Goal: Information Seeking & Learning: Check status

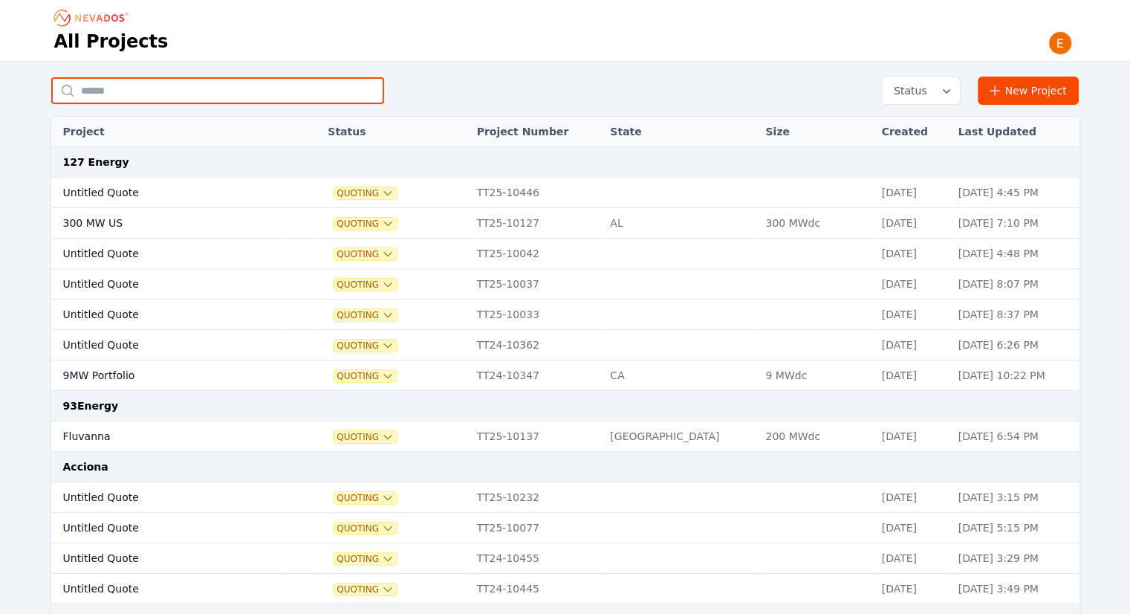
click at [149, 86] on input "text" at bounding box center [217, 90] width 333 height 27
type input "*******"
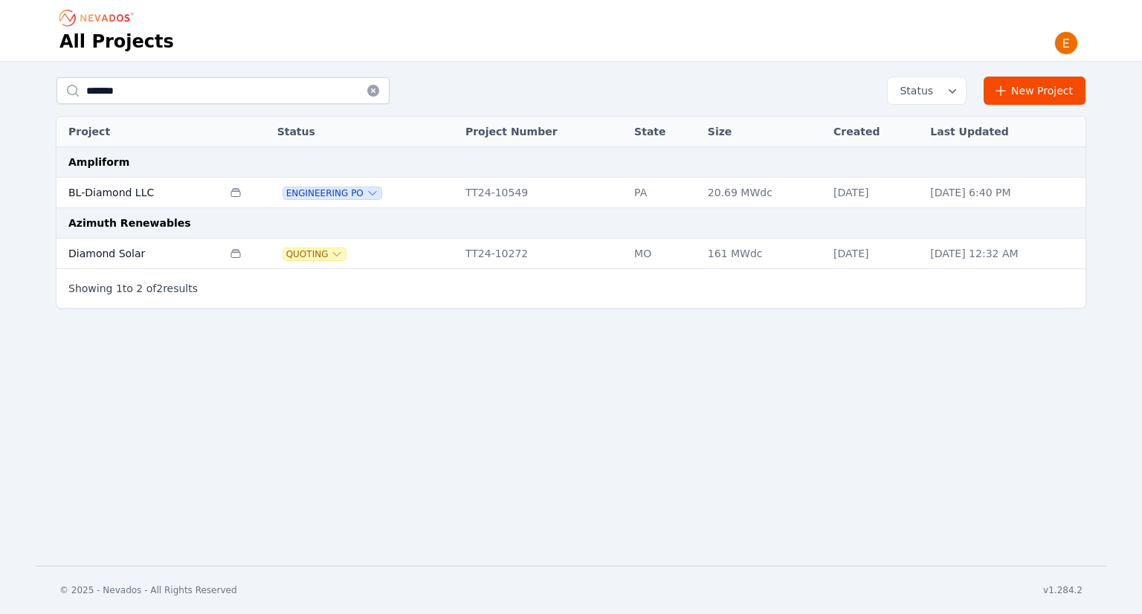
click at [107, 200] on td "BL-Diamond LLC" at bounding box center [139, 193] width 166 height 30
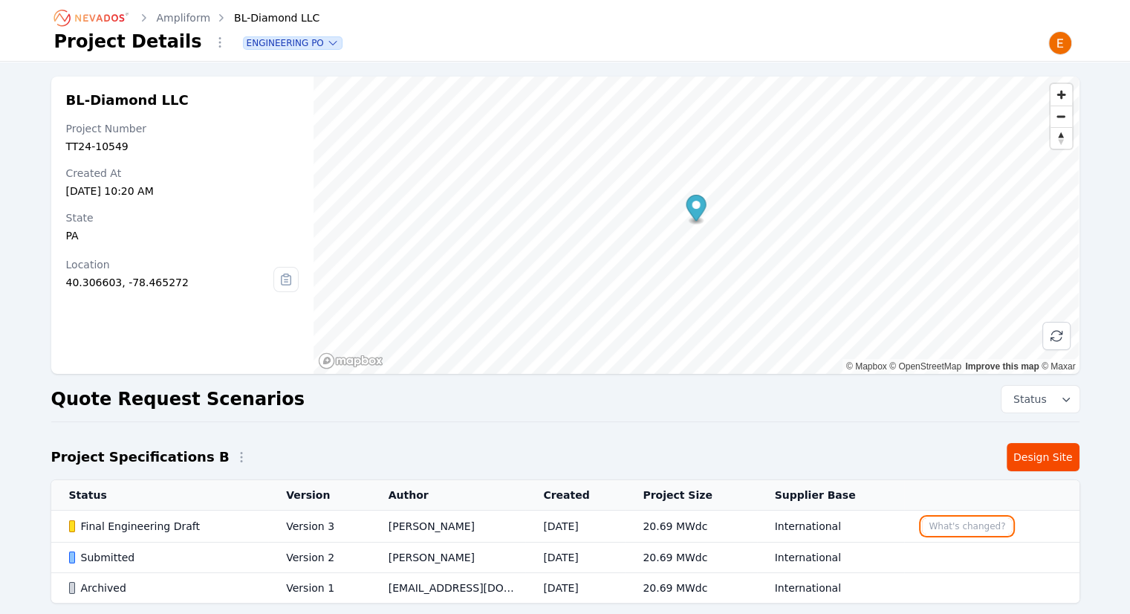
click at [955, 525] on button "What's changed?" at bounding box center [967, 526] width 90 height 16
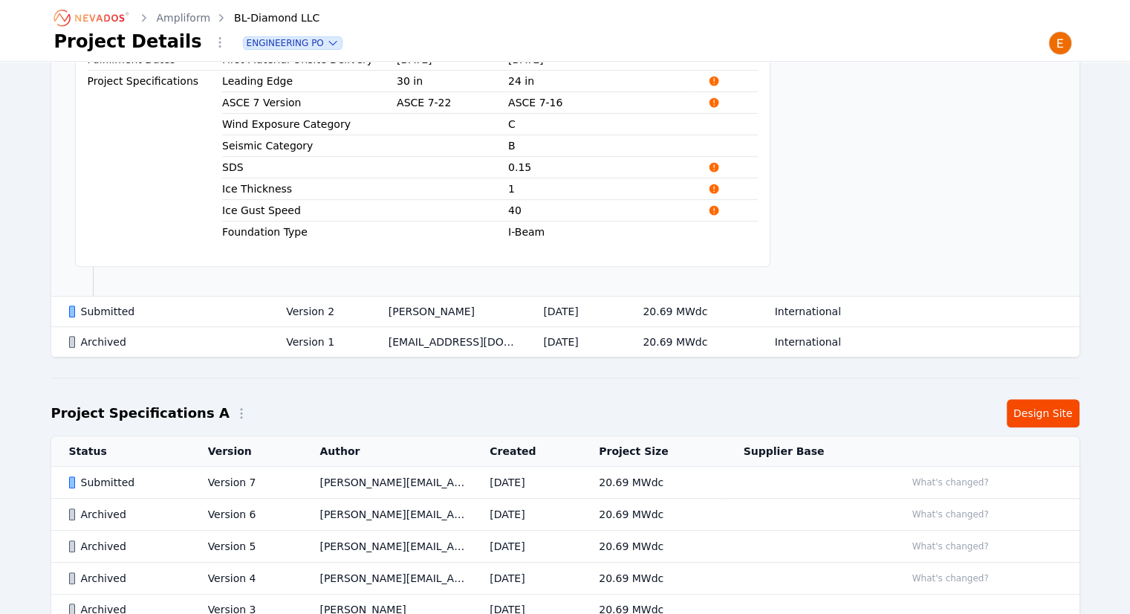
scroll to position [715, 0]
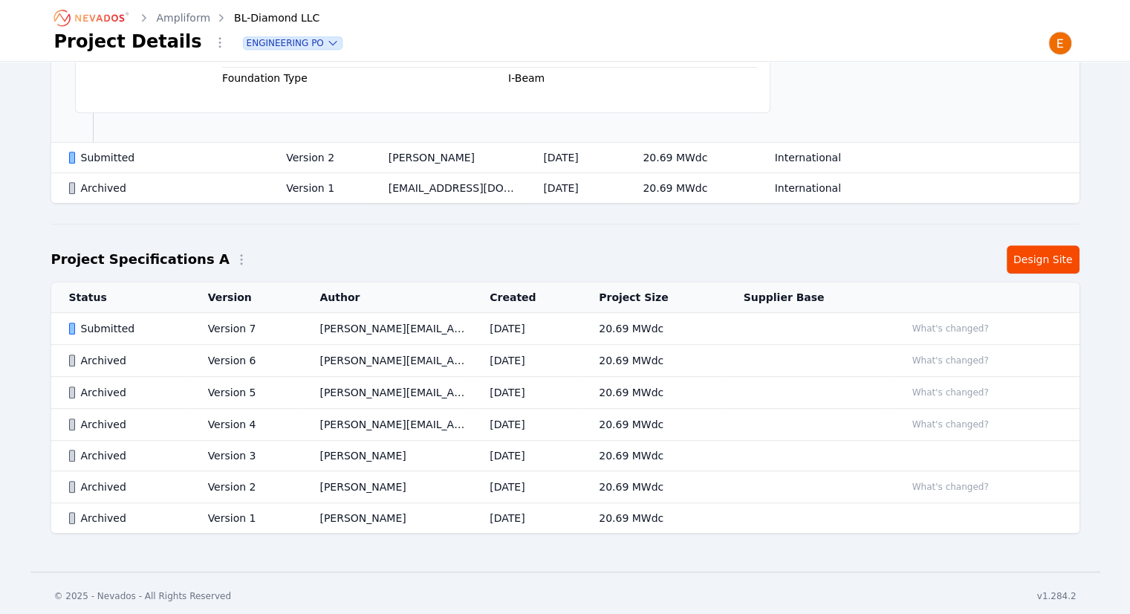
click at [960, 334] on td "What's changed?" at bounding box center [984, 329] width 192 height 32
click at [956, 325] on button "What's changed?" at bounding box center [951, 328] width 90 height 16
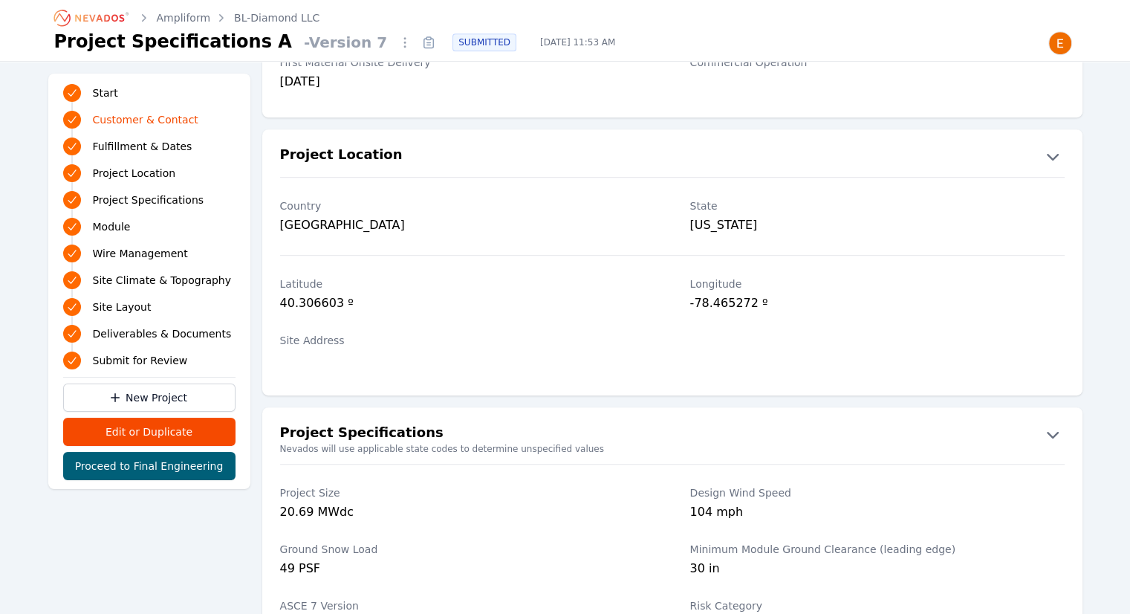
scroll to position [402, 0]
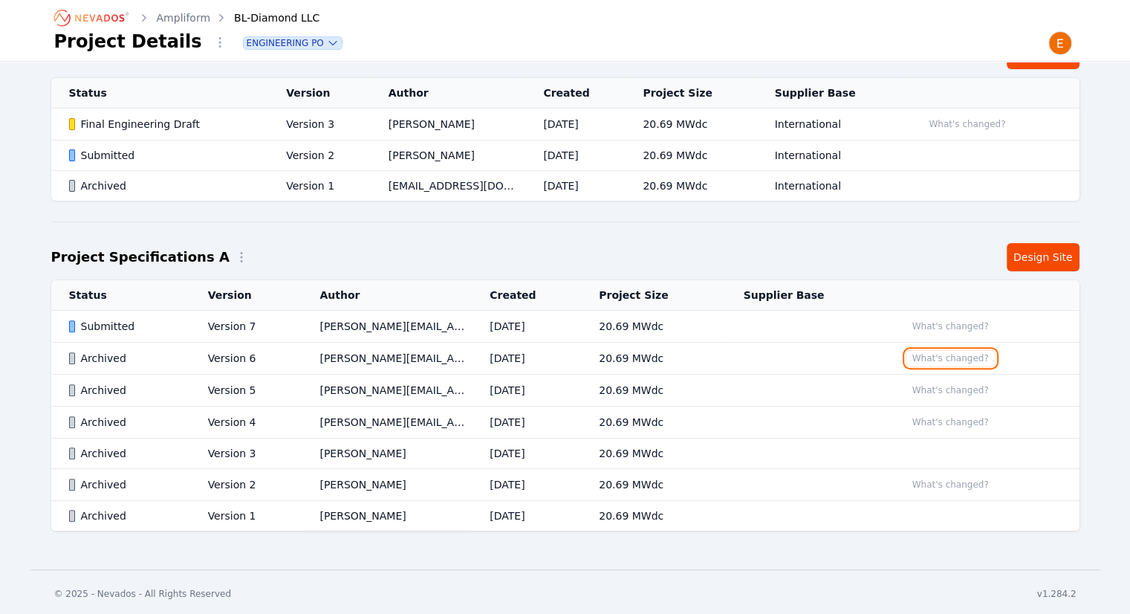
click at [946, 357] on button "What's changed?" at bounding box center [951, 358] width 90 height 16
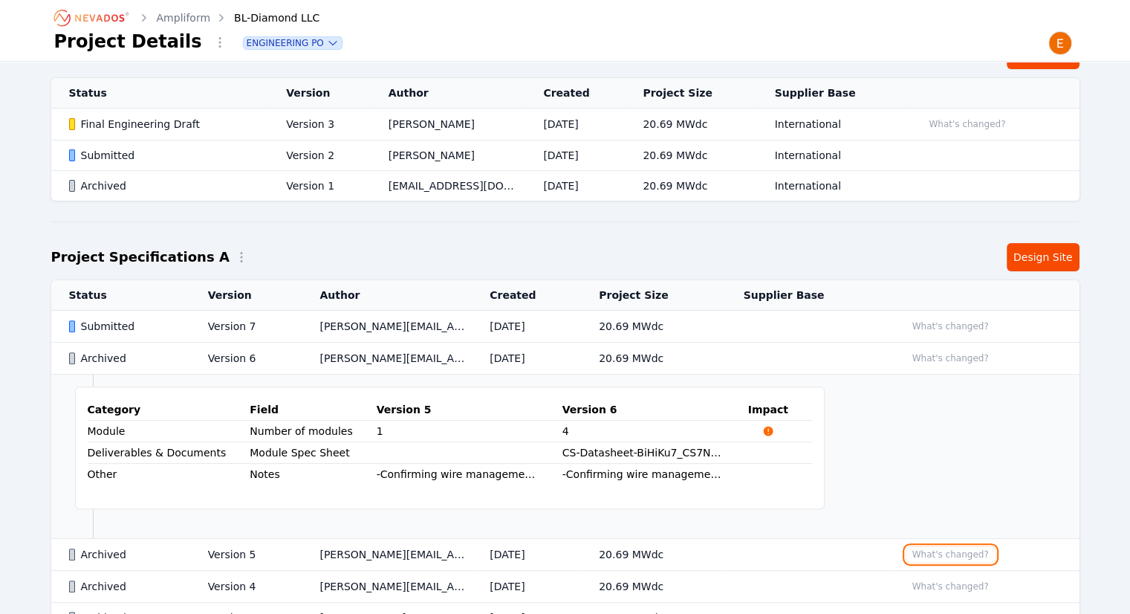
click at [944, 546] on button "What's changed?" at bounding box center [951, 554] width 90 height 16
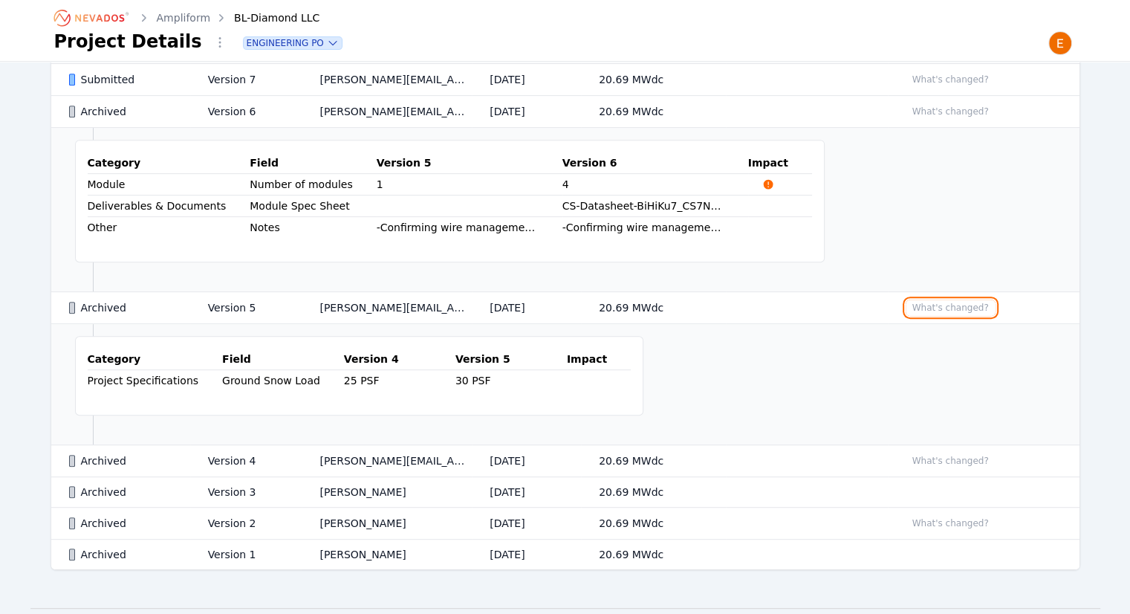
scroll to position [684, 0]
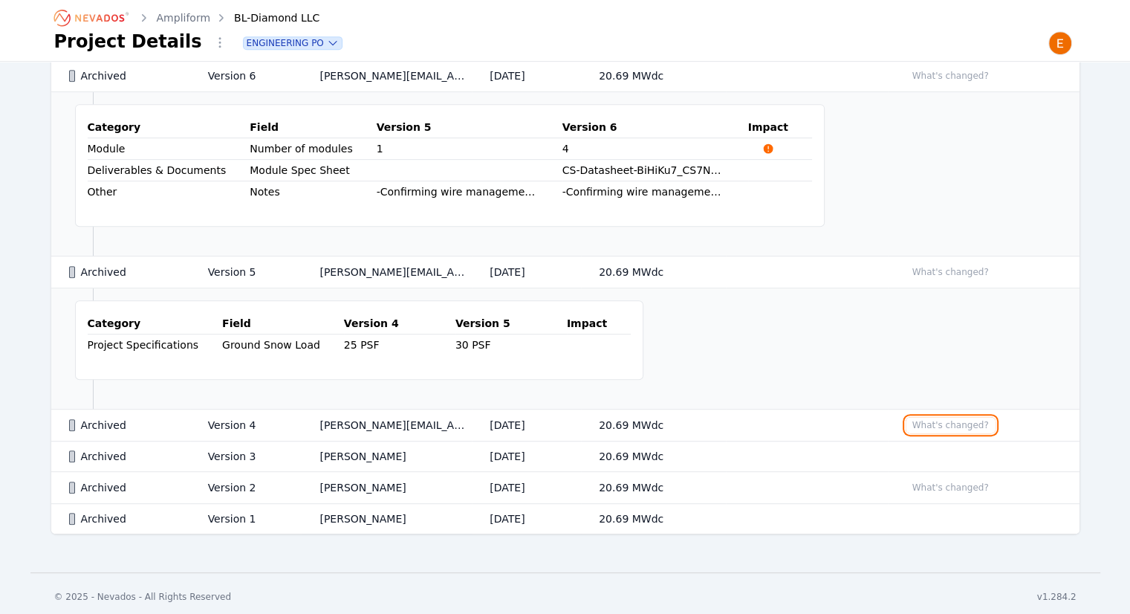
click at [932, 423] on button "What's changed?" at bounding box center [951, 425] width 90 height 16
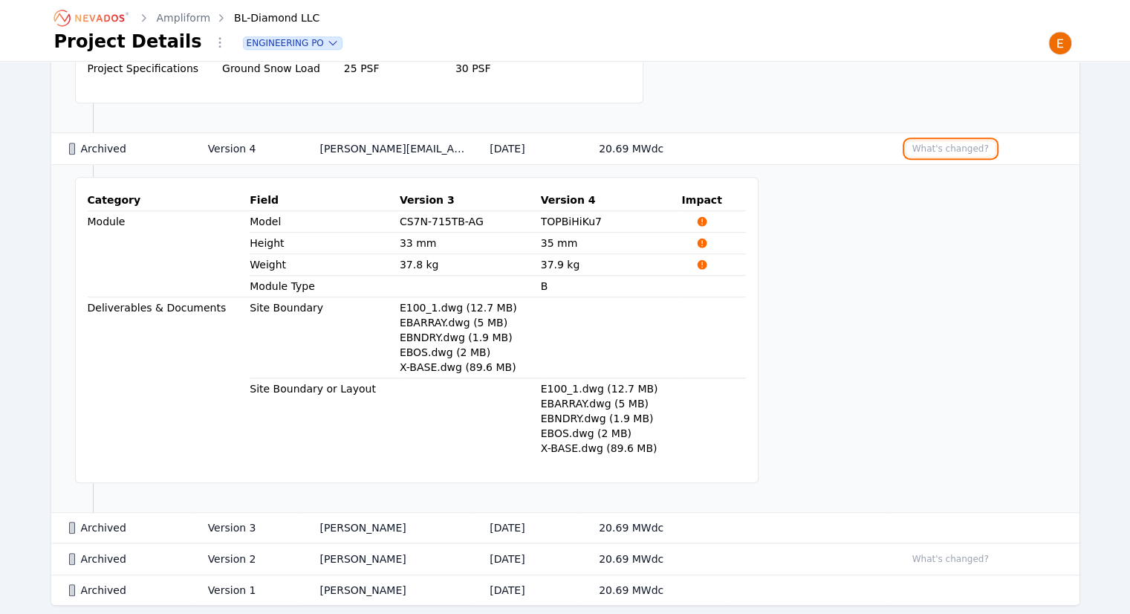
scroll to position [1030, 0]
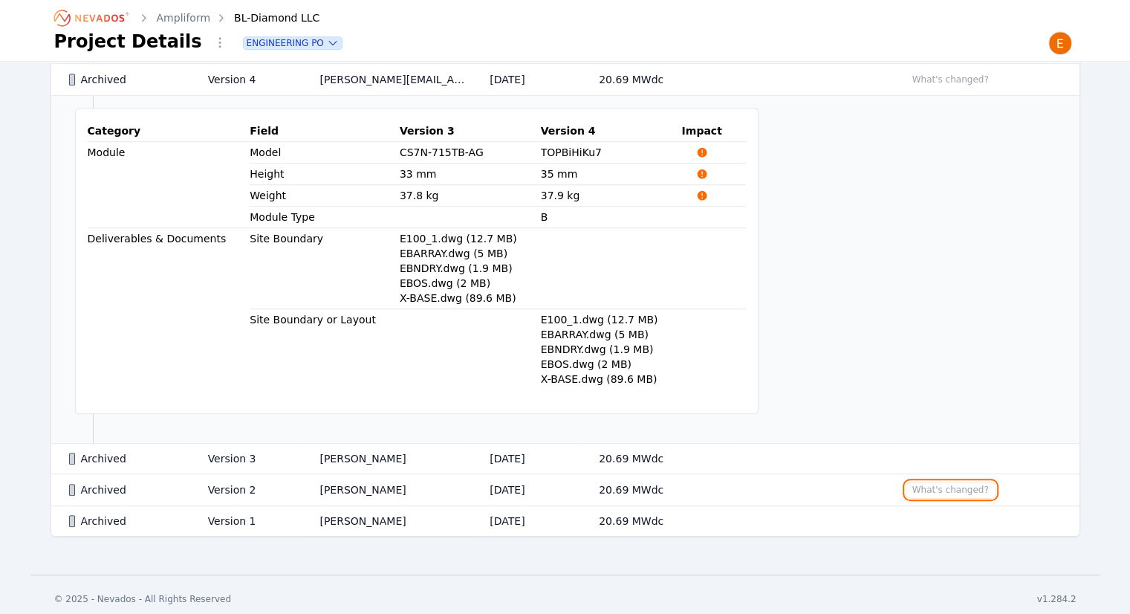
click at [930, 482] on button "What's changed?" at bounding box center [951, 490] width 90 height 16
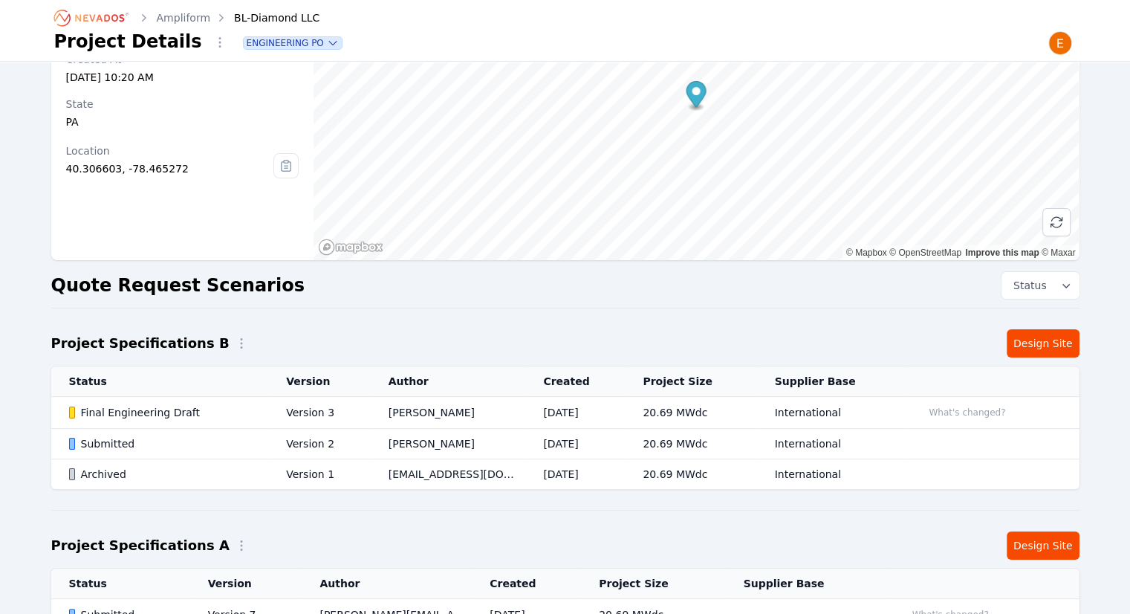
scroll to position [0, 0]
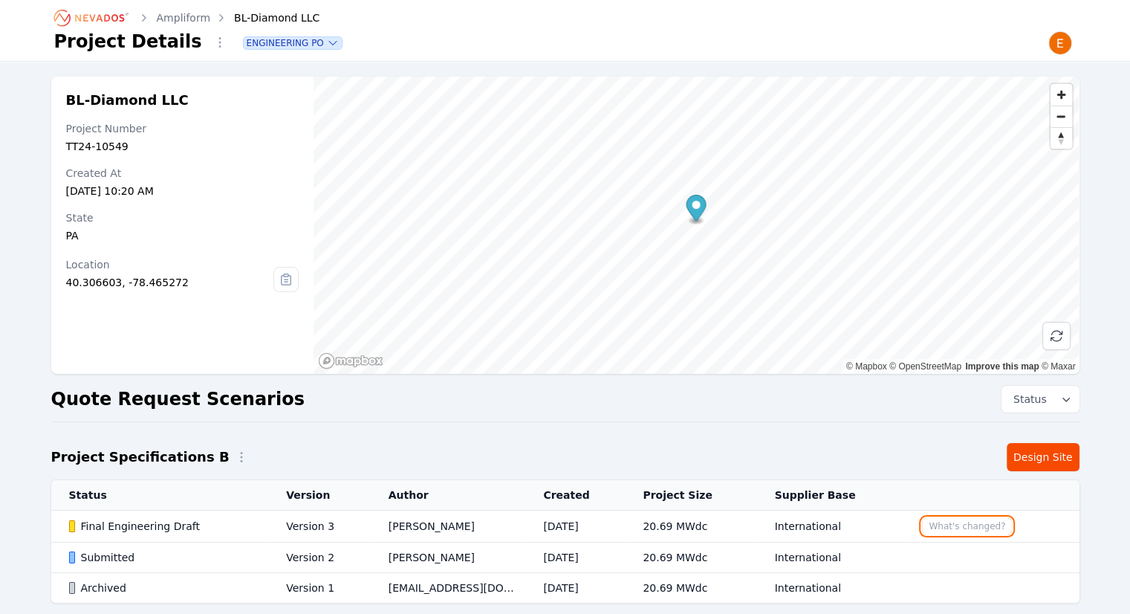
click at [950, 529] on button "What's changed?" at bounding box center [967, 526] width 90 height 16
